Goal: Task Accomplishment & Management: Manage account settings

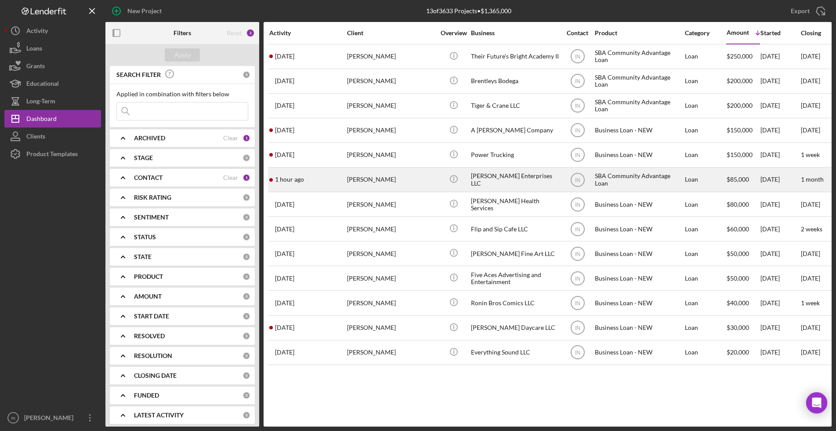
click at [393, 184] on div "[PERSON_NAME]" at bounding box center [391, 179] width 88 height 23
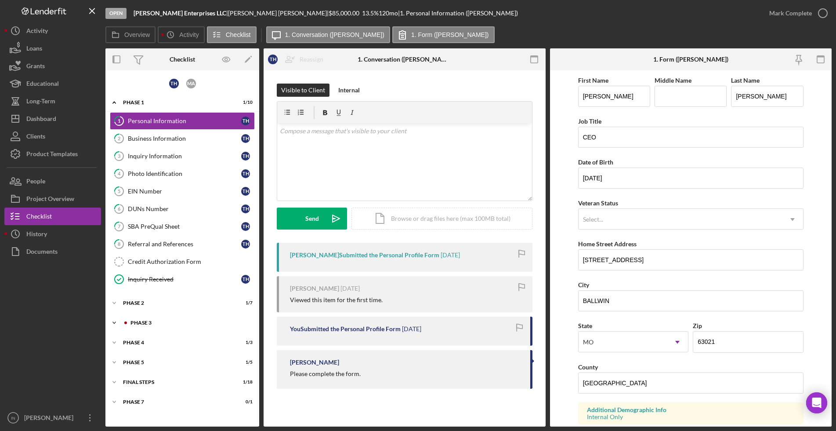
click at [153, 325] on div "Phase 3" at bounding box center [188, 322] width 130 height 5
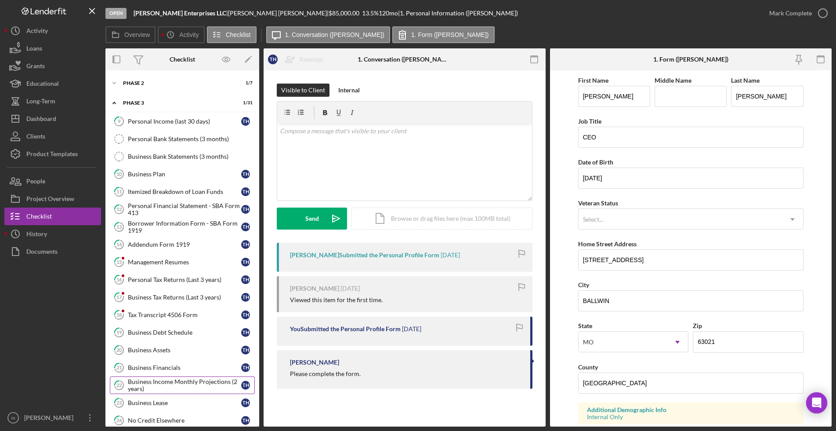
scroll to position [275, 0]
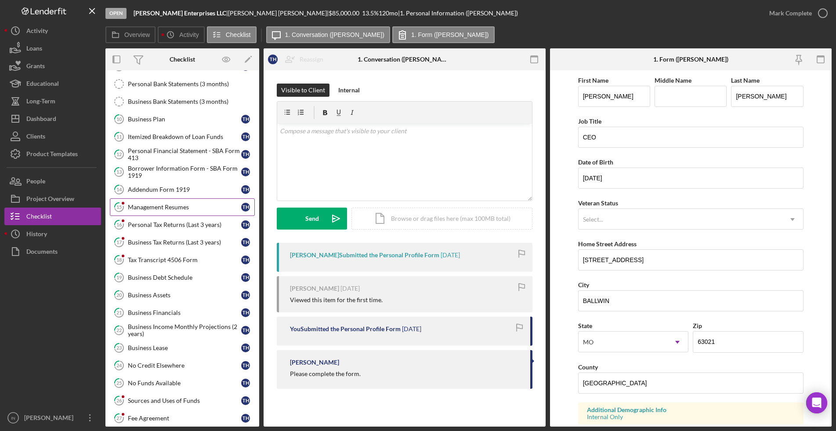
click at [153, 207] on div "Management Resumes" at bounding box center [184, 207] width 113 height 7
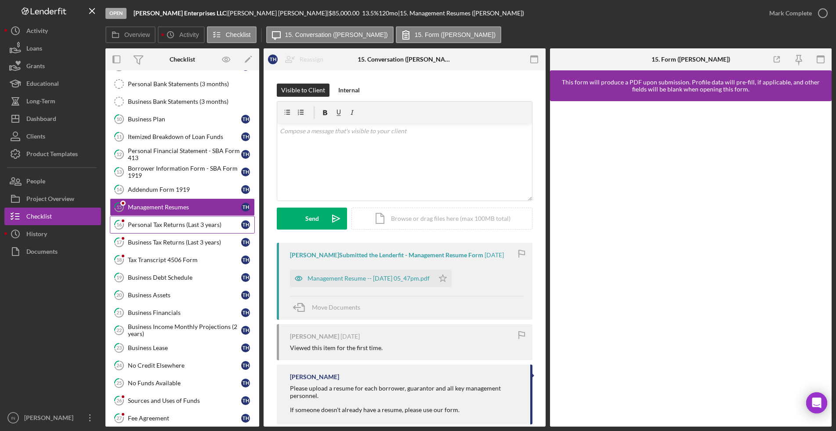
click at [153, 225] on div "Personal Tax Returns (Last 3 years)" at bounding box center [184, 224] width 113 height 7
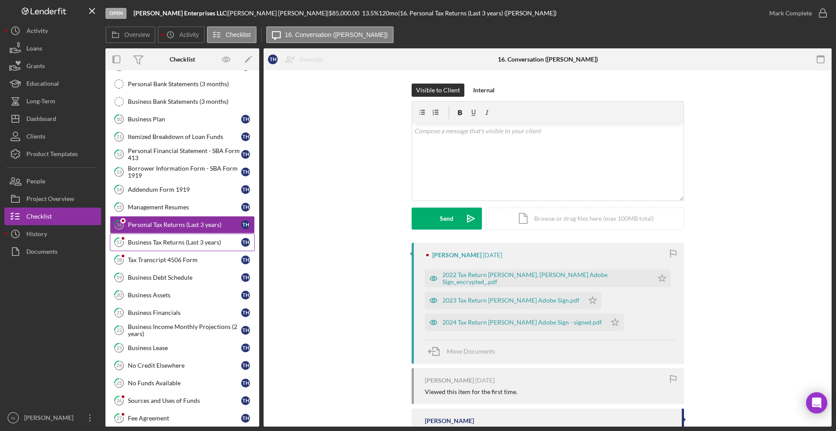
click at [154, 240] on div "Business Tax Returns (Last 3 years)" at bounding box center [184, 242] width 113 height 7
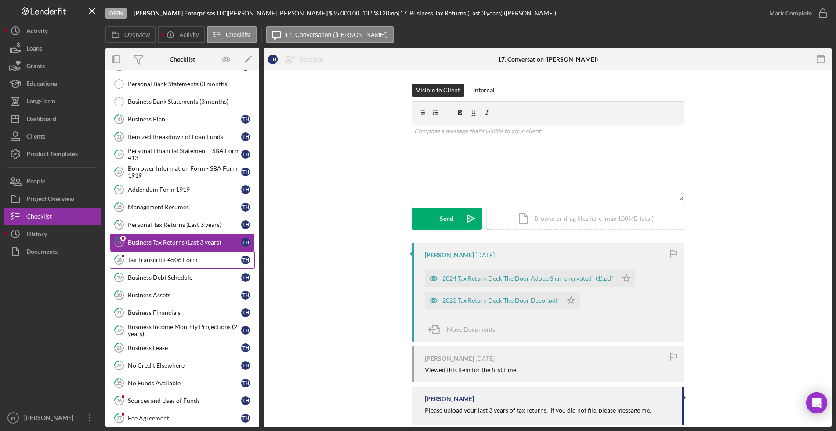
scroll to position [330, 0]
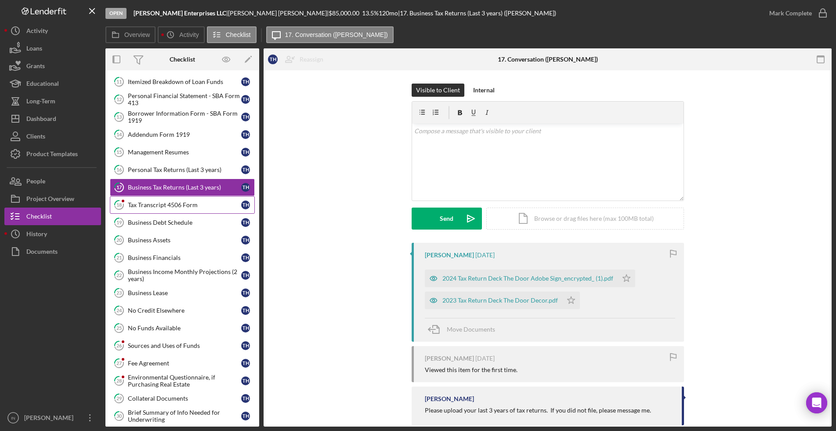
click at [160, 207] on div "Tax Transcript 4506 Form" at bounding box center [184, 204] width 113 height 7
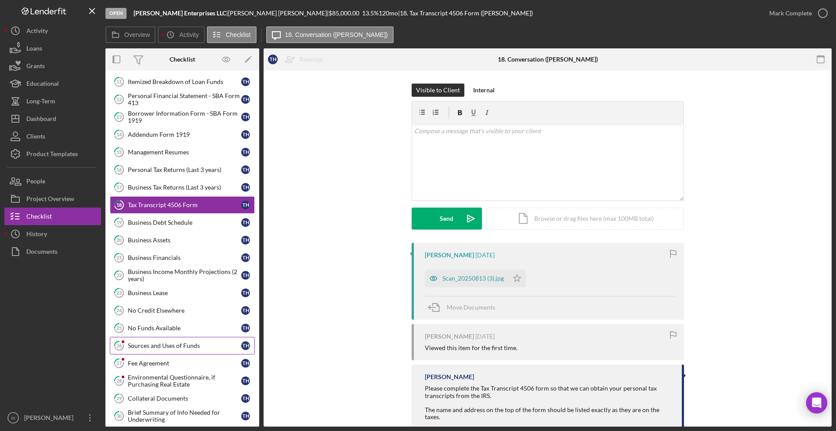
click at [173, 341] on link "26 Sources and Uses of Funds T H" at bounding box center [182, 346] width 145 height 18
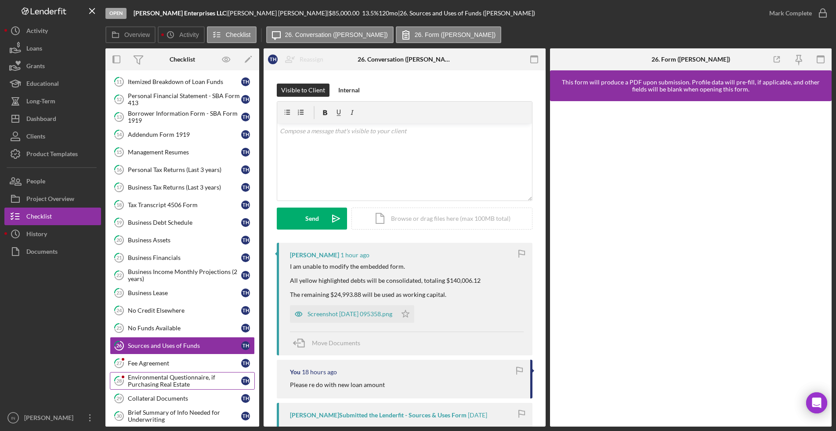
click at [144, 378] on div "Environmental Questionnaire, if Purchasing Real Estate" at bounding box center [184, 381] width 113 height 14
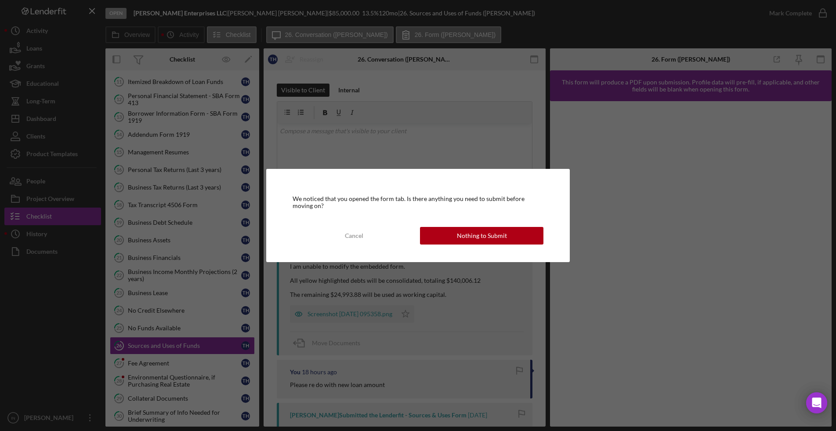
click at [148, 357] on div "We noticed that you opened the form tab. Is there anything you need to submit b…" at bounding box center [418, 215] width 836 height 431
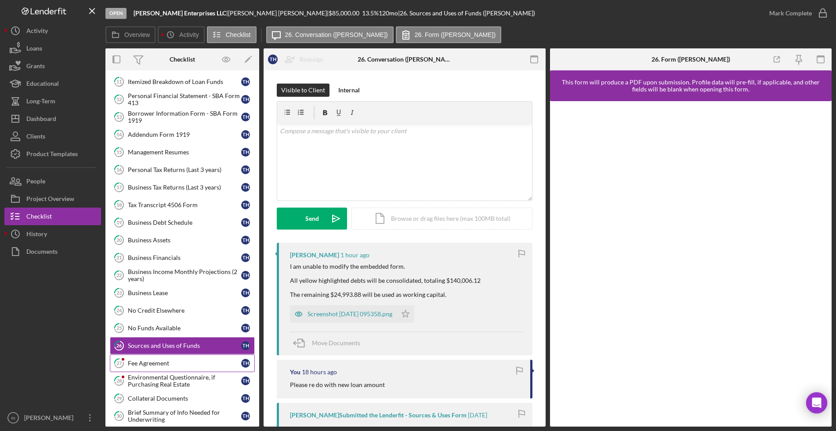
click at [154, 365] on div "Fee Agreement" at bounding box center [184, 363] width 113 height 7
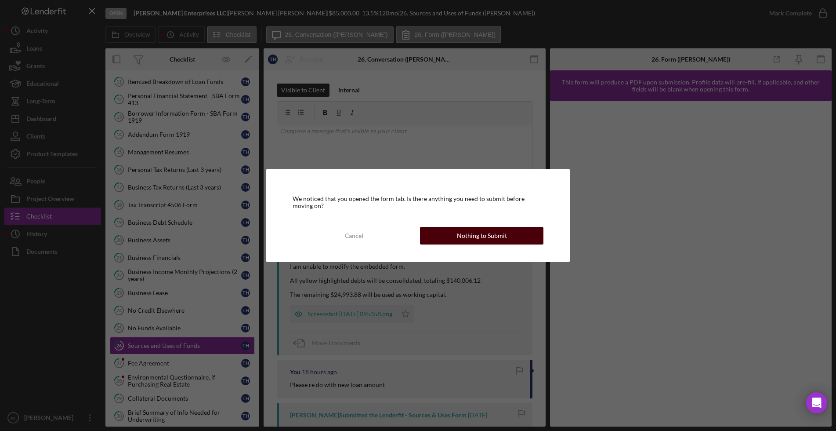
click at [478, 239] on div "Nothing to Submit" at bounding box center [482, 236] width 50 height 18
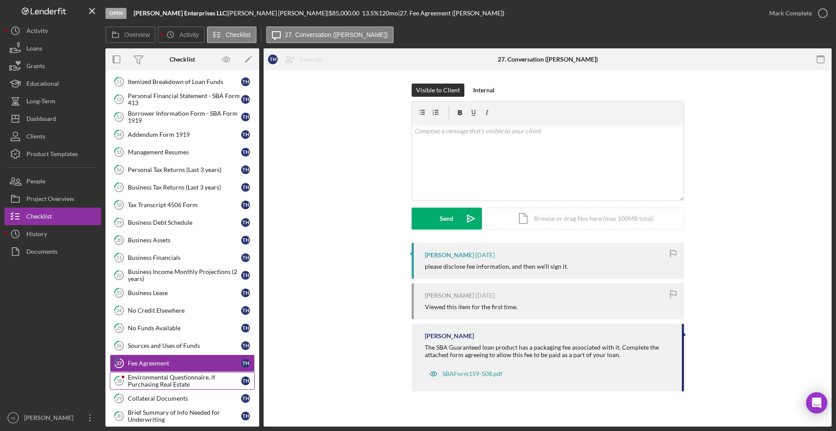
click at [156, 382] on div "Environmental Questionnaire, if Purchasing Real Estate" at bounding box center [184, 381] width 113 height 14
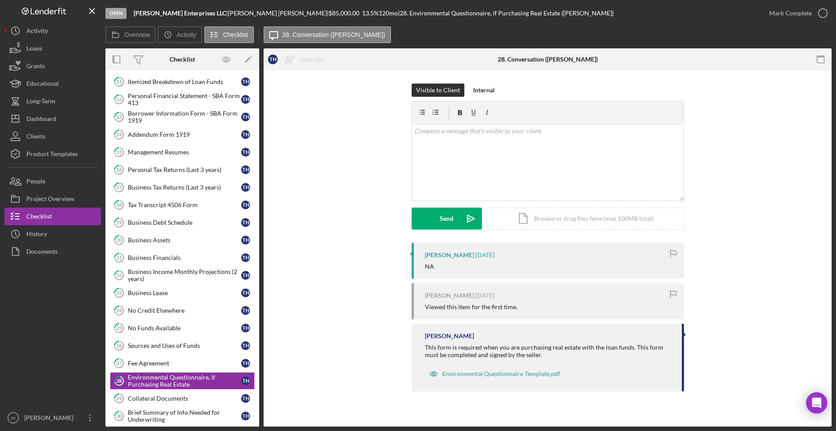
scroll to position [440, 0]
